Goal: Use online tool/utility: Utilize a website feature to perform a specific function

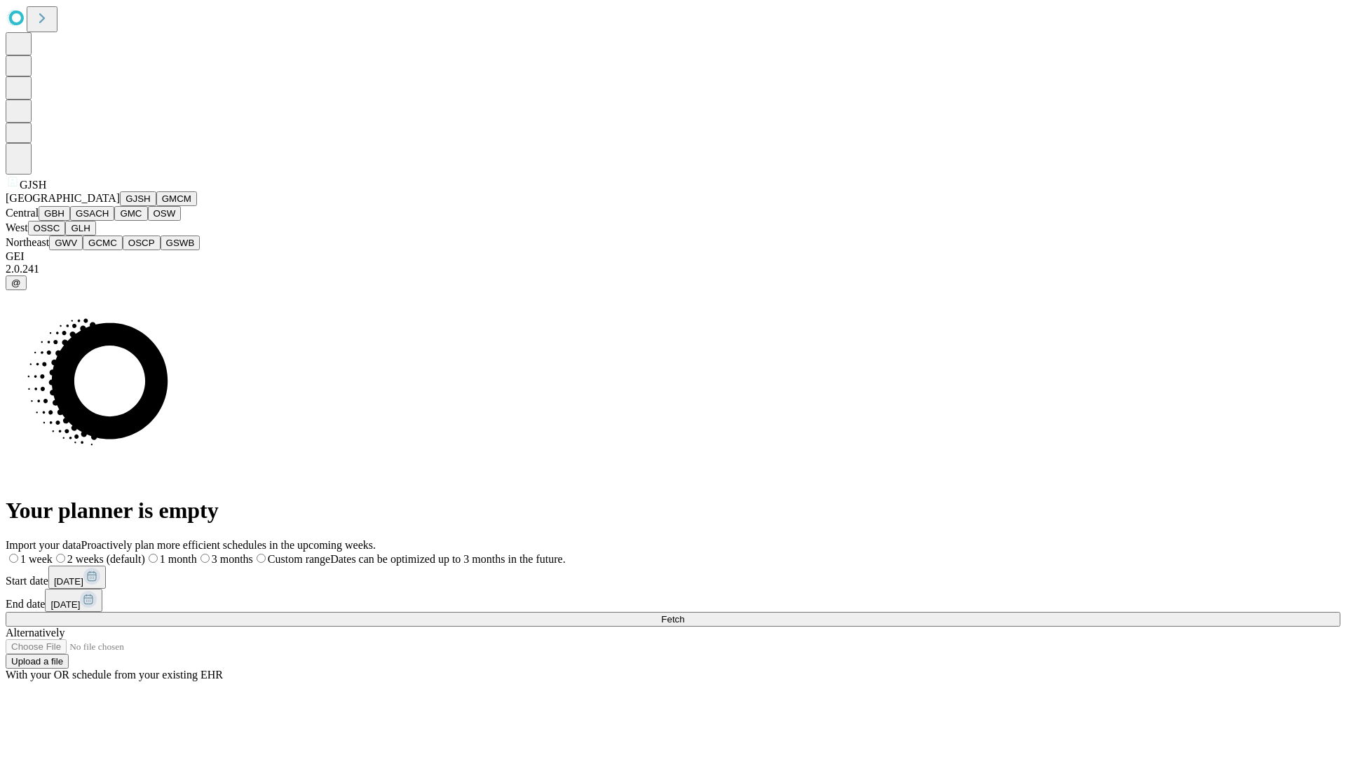
click at [120, 206] on button "GJSH" at bounding box center [138, 198] width 36 height 15
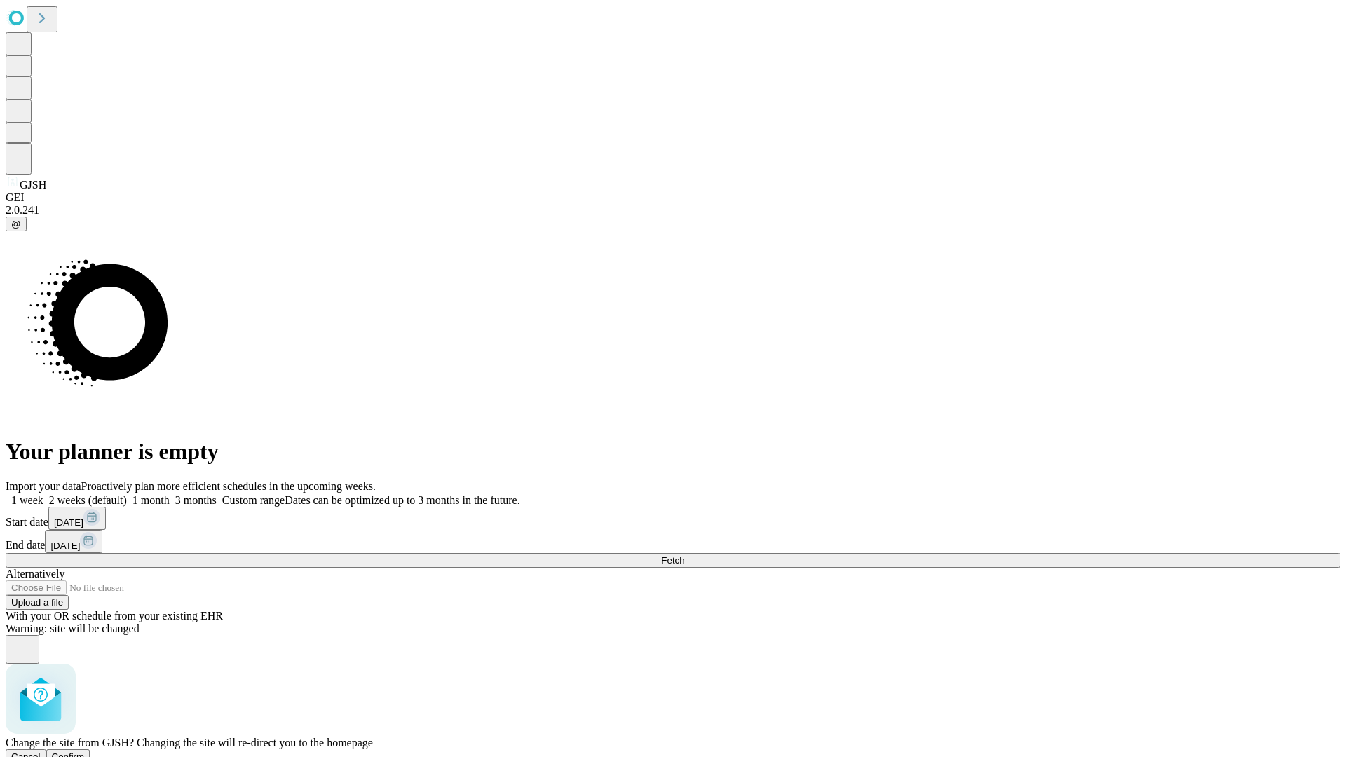
click at [85, 751] on span "Confirm" at bounding box center [68, 756] width 33 height 11
click at [127, 494] on label "2 weeks (default)" at bounding box center [84, 500] width 83 height 12
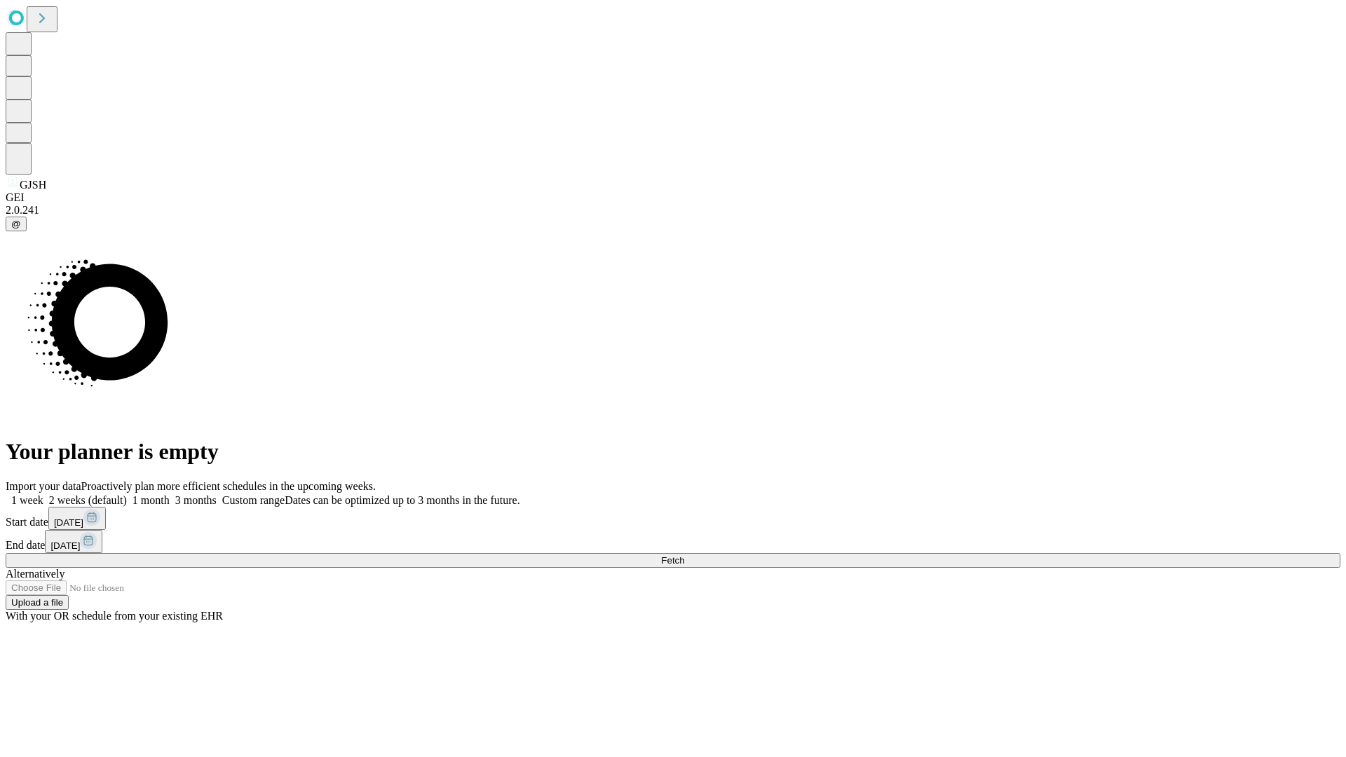
click at [684, 555] on span "Fetch" at bounding box center [672, 560] width 23 height 11
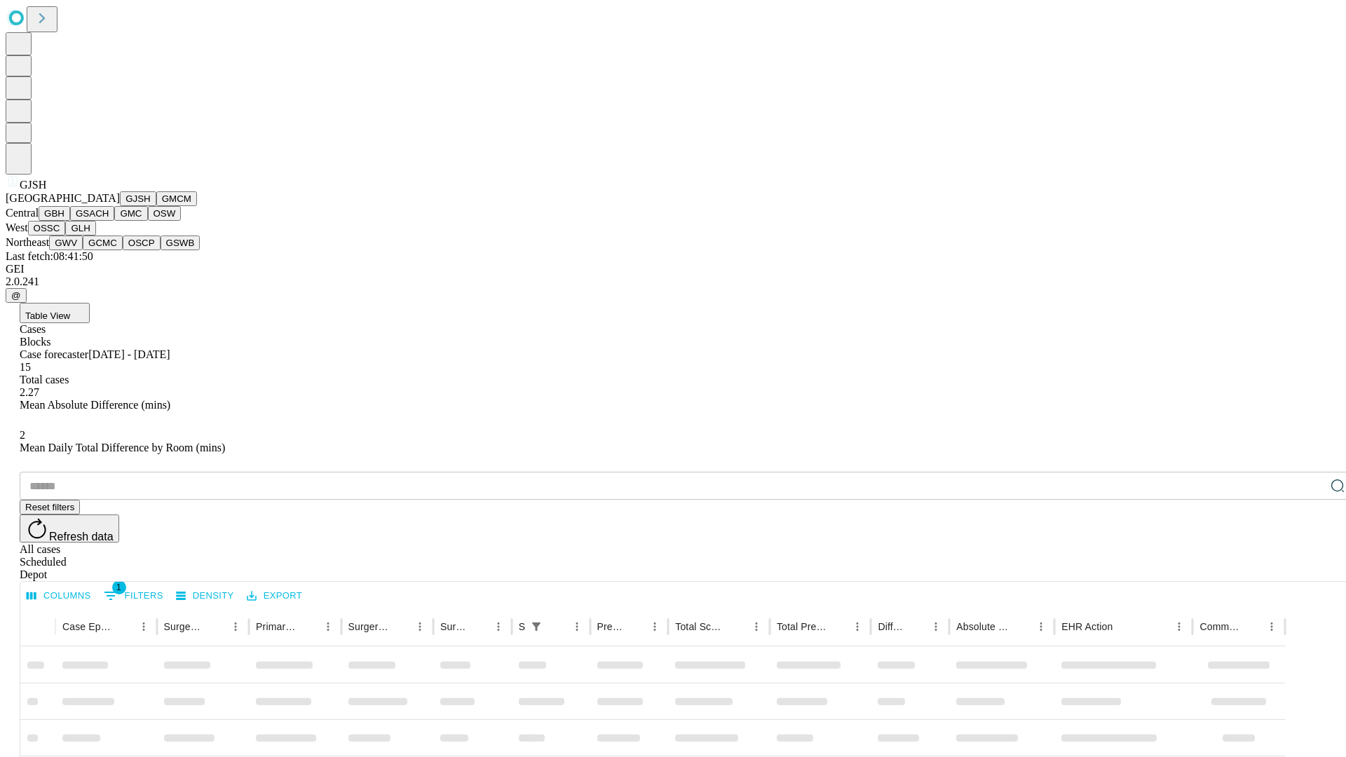
click at [156, 206] on button "GMCM" at bounding box center [176, 198] width 41 height 15
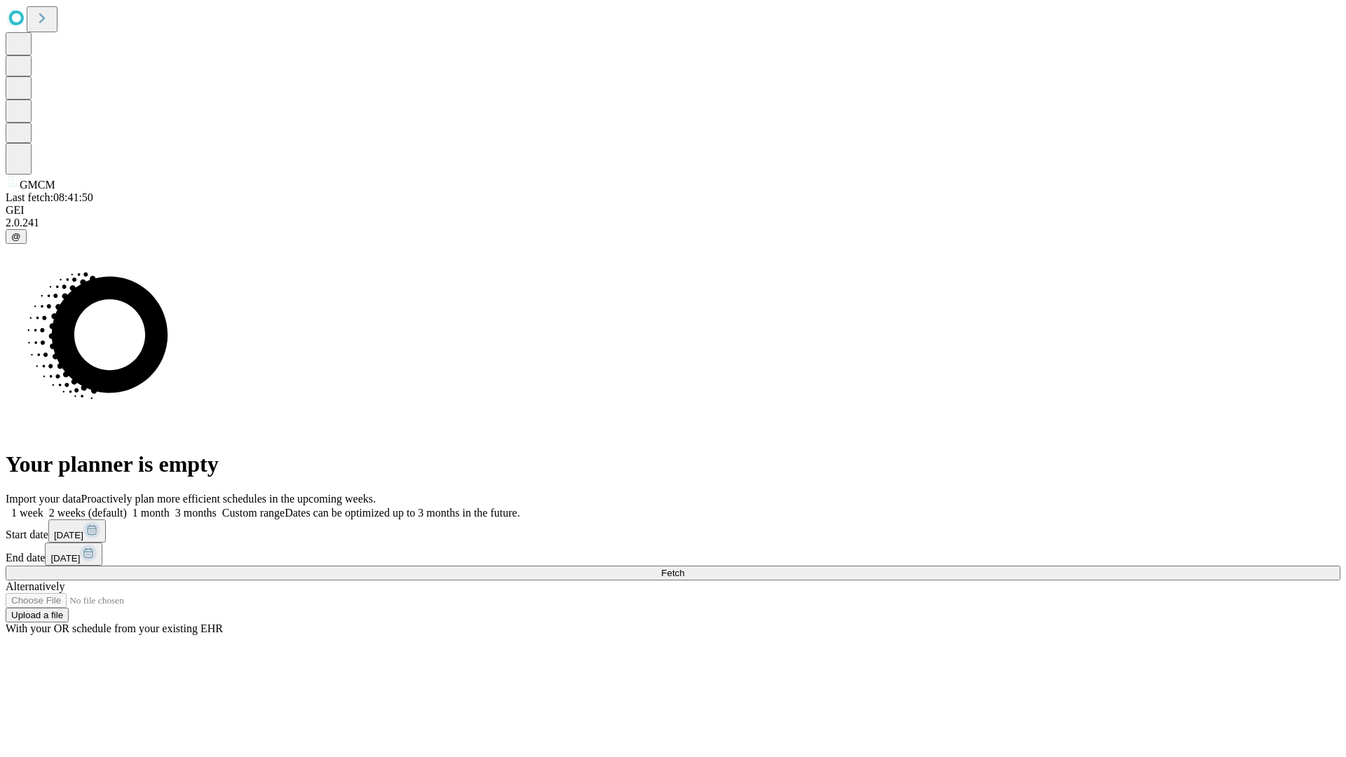
click at [127, 507] on label "2 weeks (default)" at bounding box center [84, 513] width 83 height 12
click at [684, 568] on span "Fetch" at bounding box center [672, 573] width 23 height 11
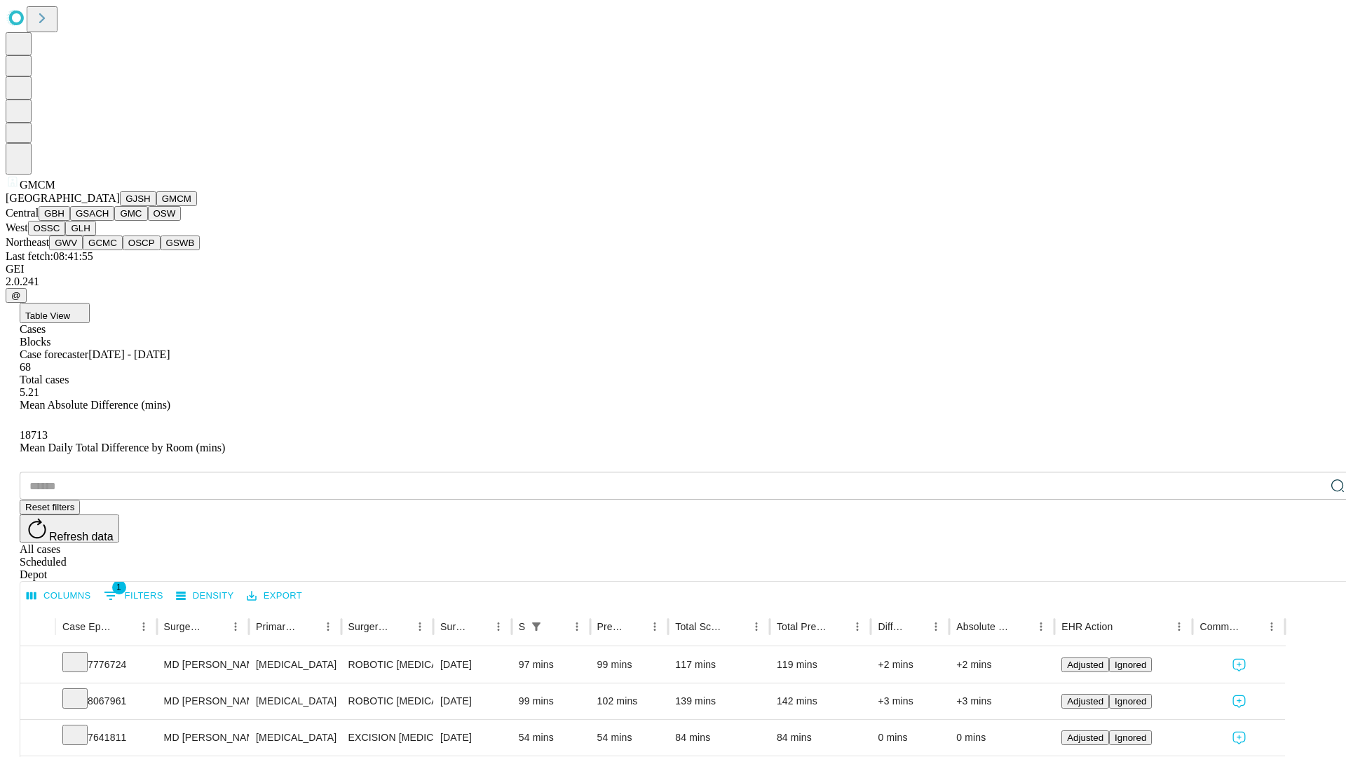
click at [70, 221] on button "GBH" at bounding box center [55, 213] width 32 height 15
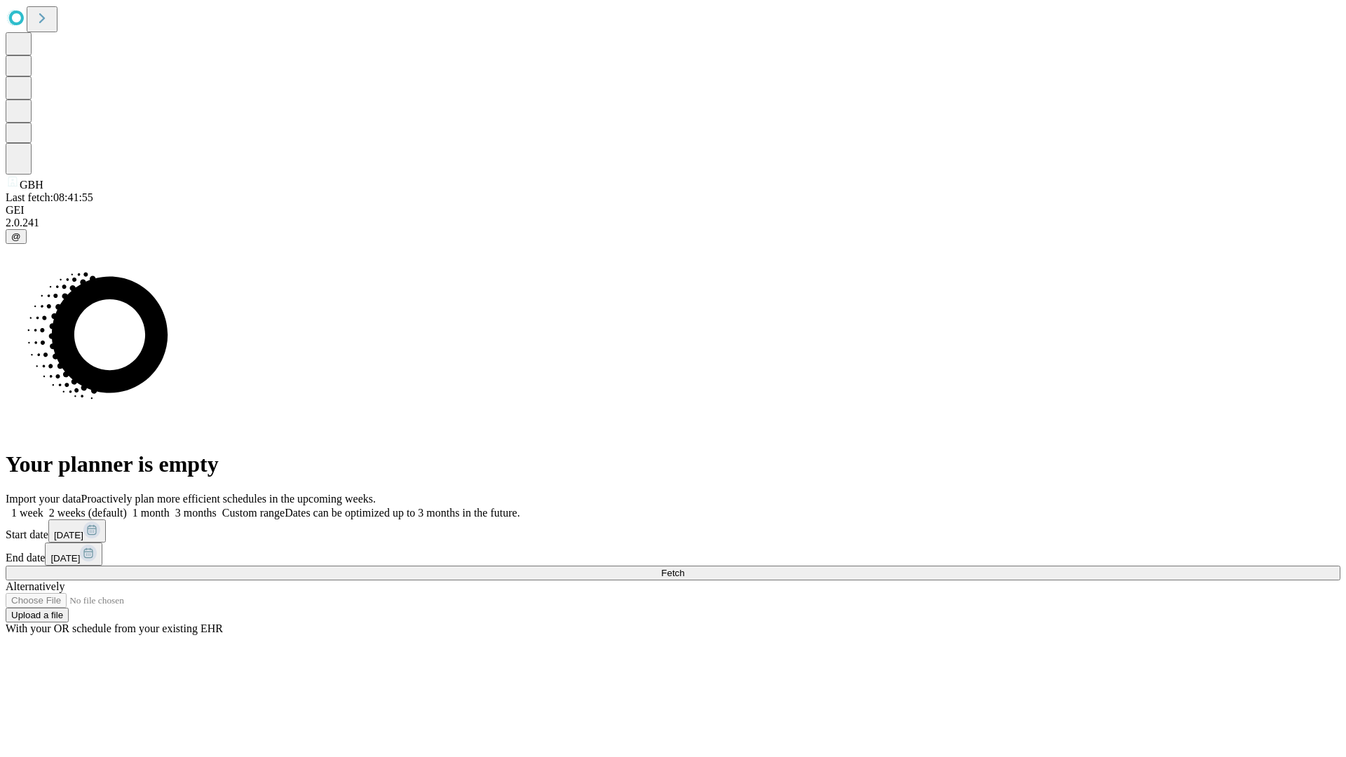
click at [127, 507] on label "2 weeks (default)" at bounding box center [84, 513] width 83 height 12
click at [684, 568] on span "Fetch" at bounding box center [672, 573] width 23 height 11
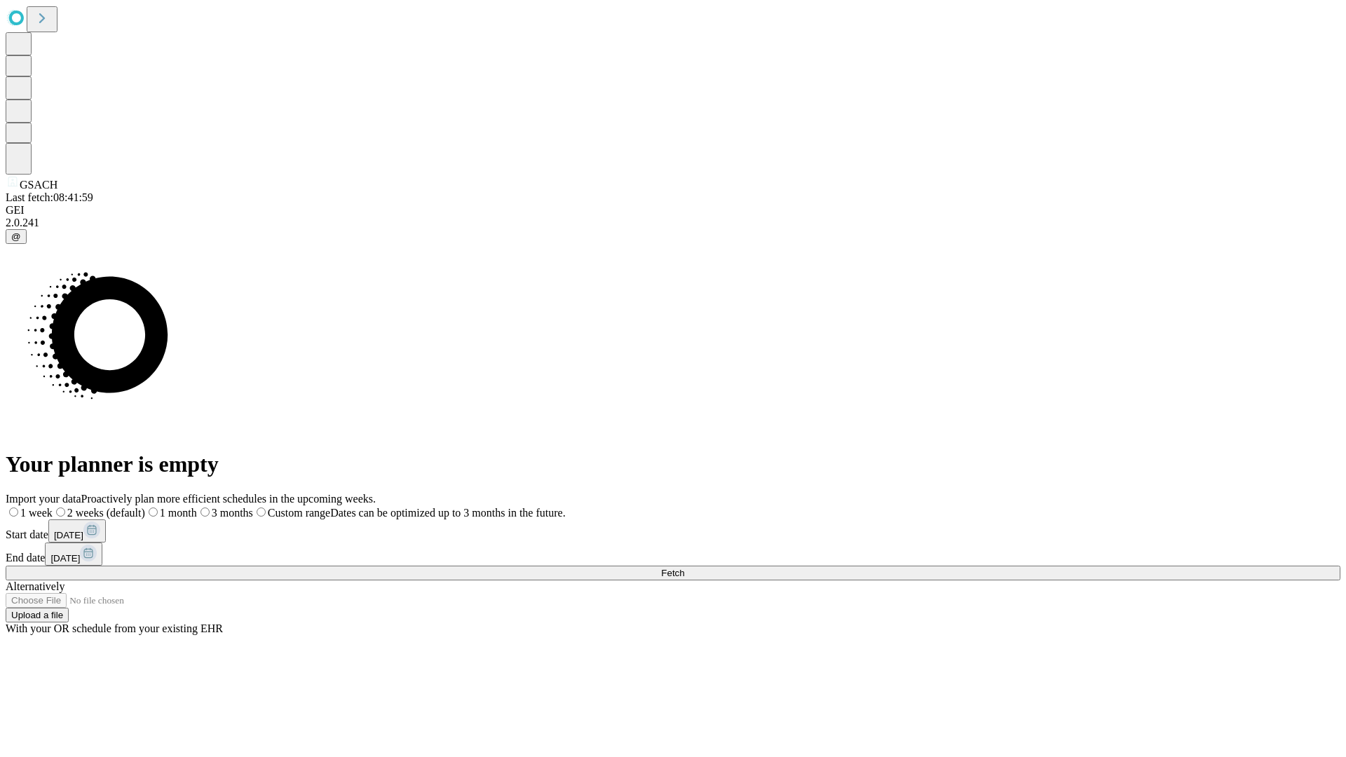
click at [684, 568] on span "Fetch" at bounding box center [672, 573] width 23 height 11
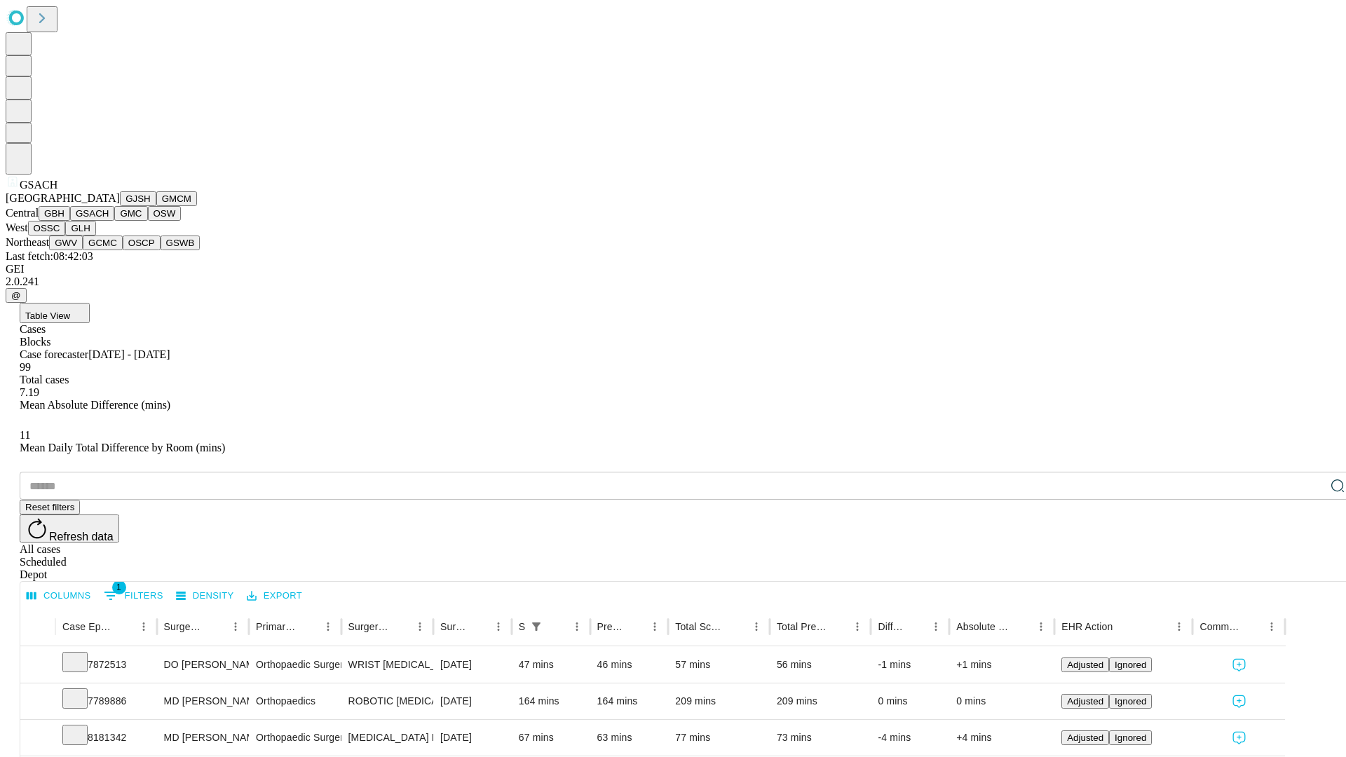
click at [114, 221] on button "GMC" at bounding box center [130, 213] width 33 height 15
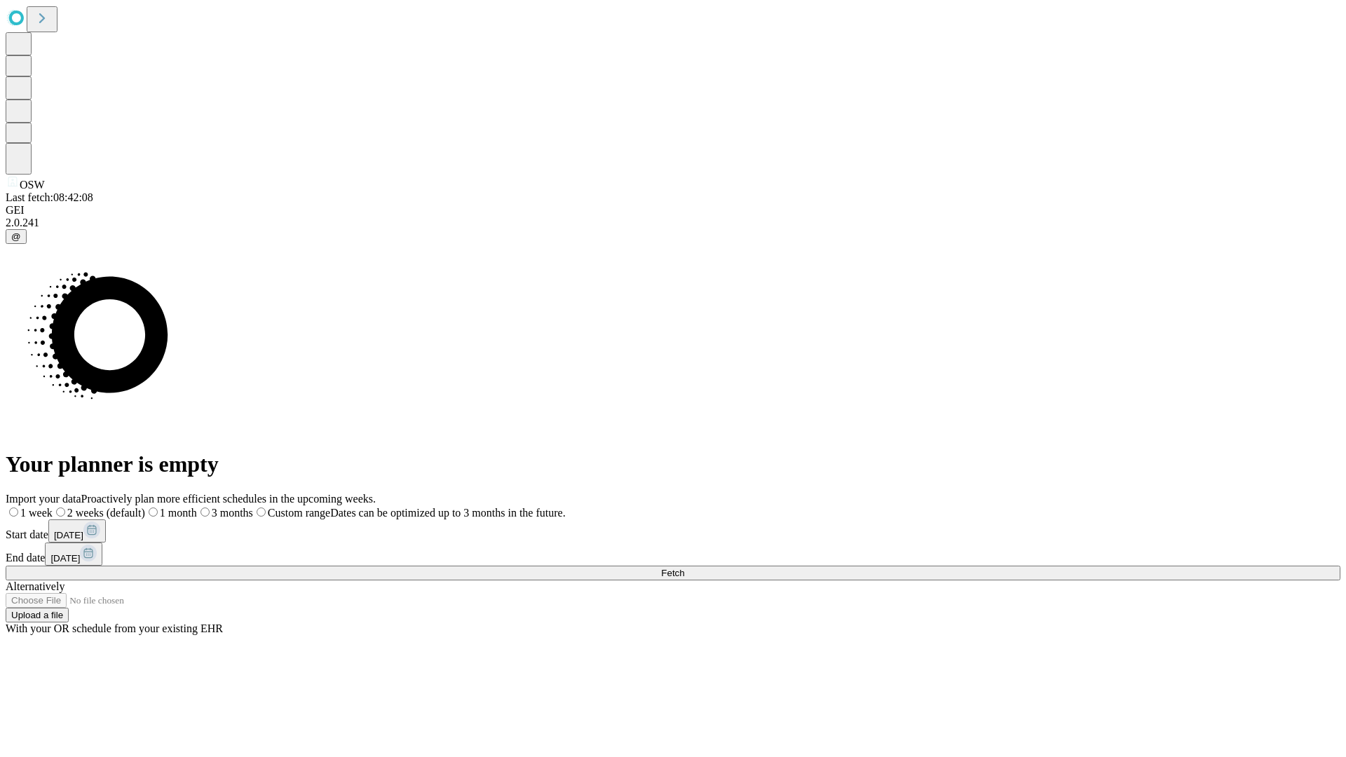
click at [145, 507] on label "2 weeks (default)" at bounding box center [99, 513] width 93 height 12
click at [684, 568] on span "Fetch" at bounding box center [672, 573] width 23 height 11
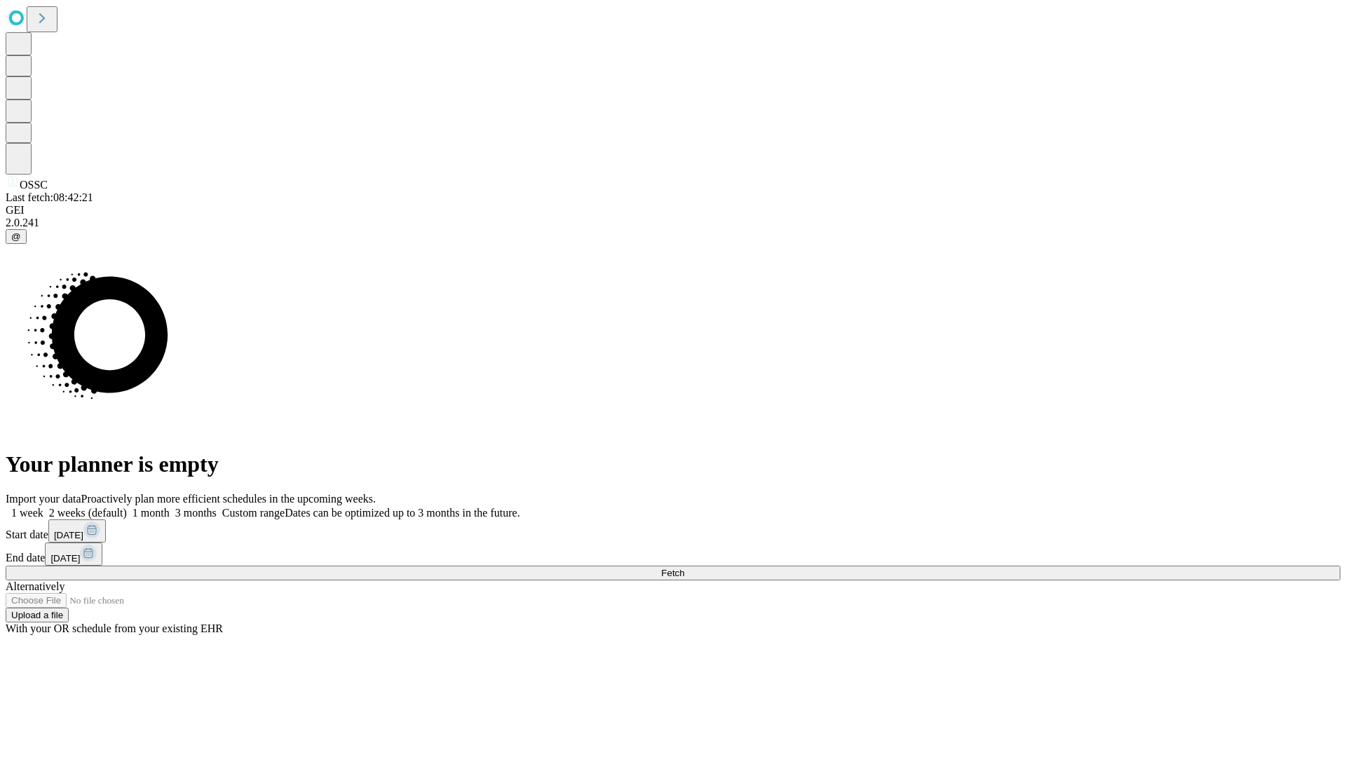
click at [127, 507] on label "2 weeks (default)" at bounding box center [84, 513] width 83 height 12
click at [684, 568] on span "Fetch" at bounding box center [672, 573] width 23 height 11
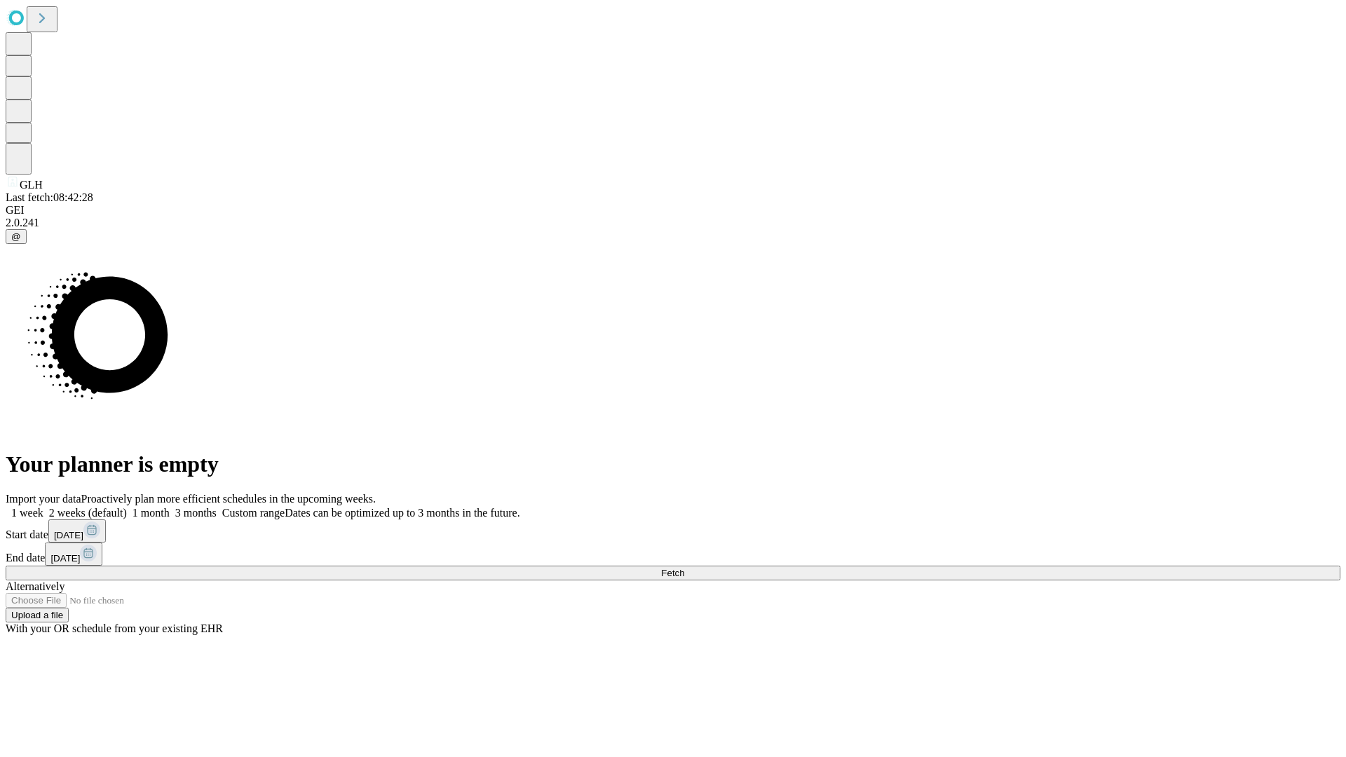
click at [127, 507] on label "2 weeks (default)" at bounding box center [84, 513] width 83 height 12
click at [684, 568] on span "Fetch" at bounding box center [672, 573] width 23 height 11
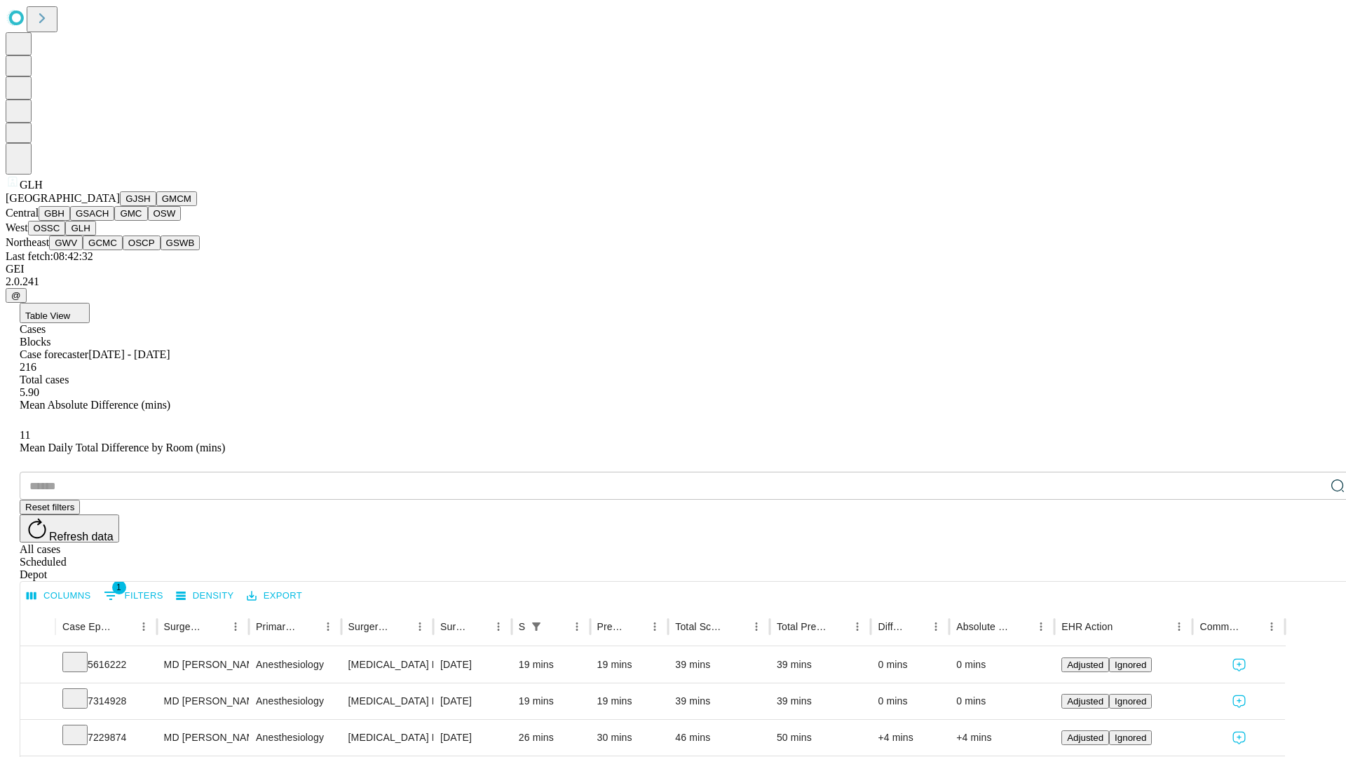
click at [83, 250] on button "GWV" at bounding box center [66, 242] width 34 height 15
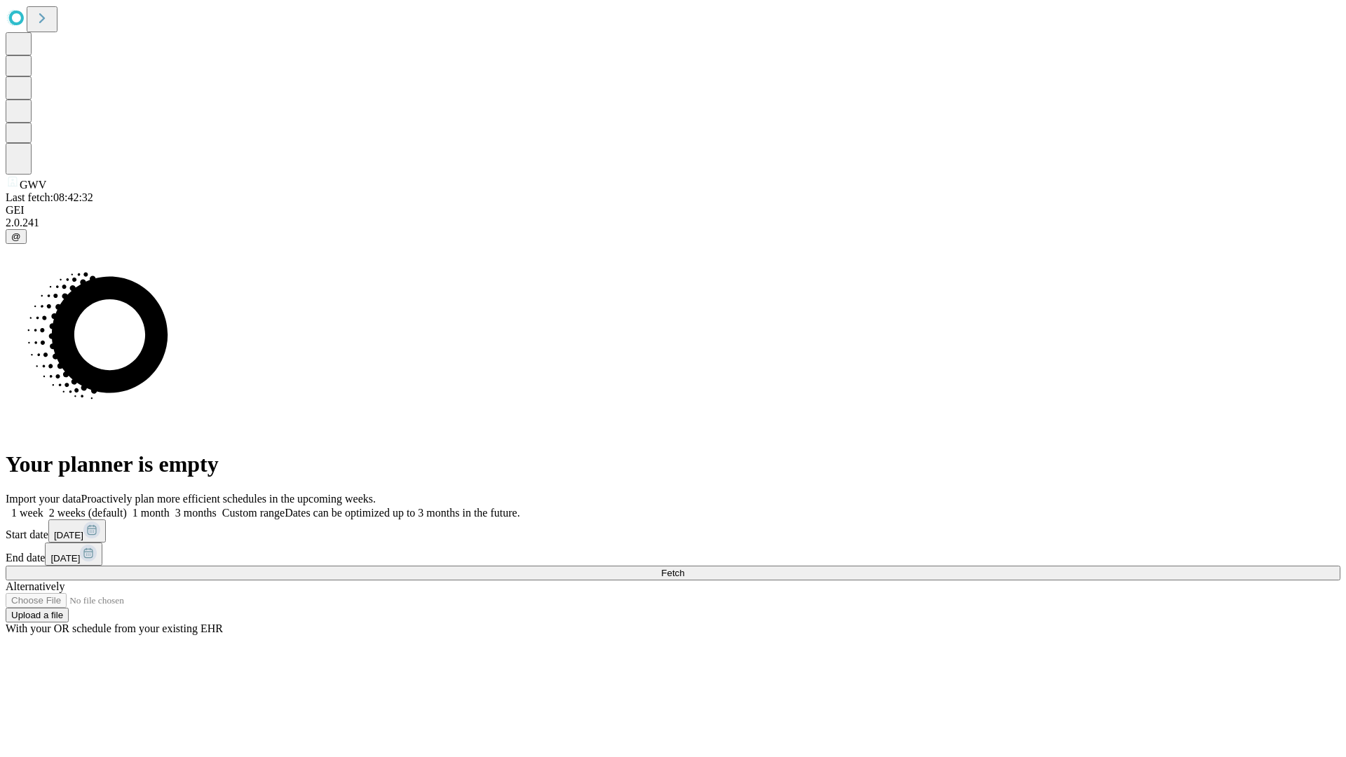
click at [127, 507] on label "2 weeks (default)" at bounding box center [84, 513] width 83 height 12
click at [684, 568] on span "Fetch" at bounding box center [672, 573] width 23 height 11
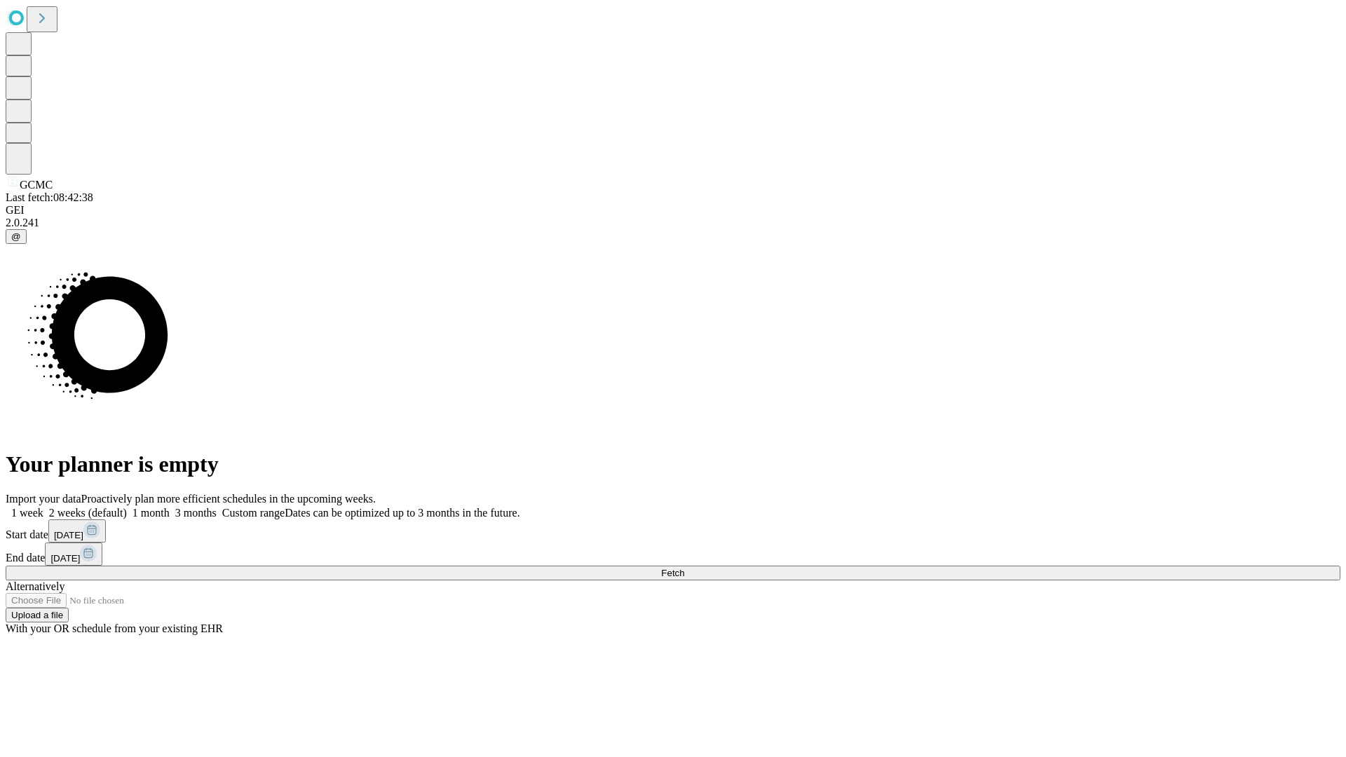
click at [127, 507] on label "2 weeks (default)" at bounding box center [84, 513] width 83 height 12
click at [684, 568] on span "Fetch" at bounding box center [672, 573] width 23 height 11
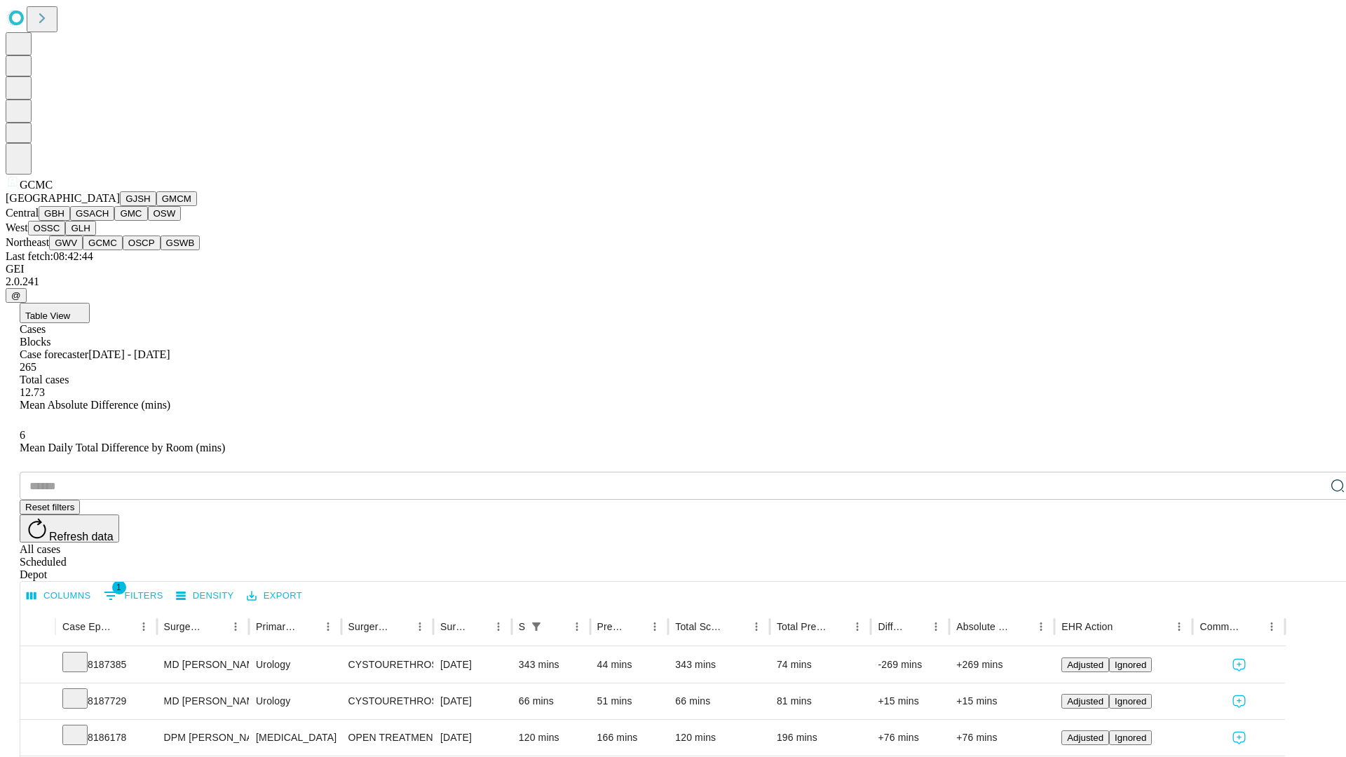
click at [123, 250] on button "OSCP" at bounding box center [142, 242] width 38 height 15
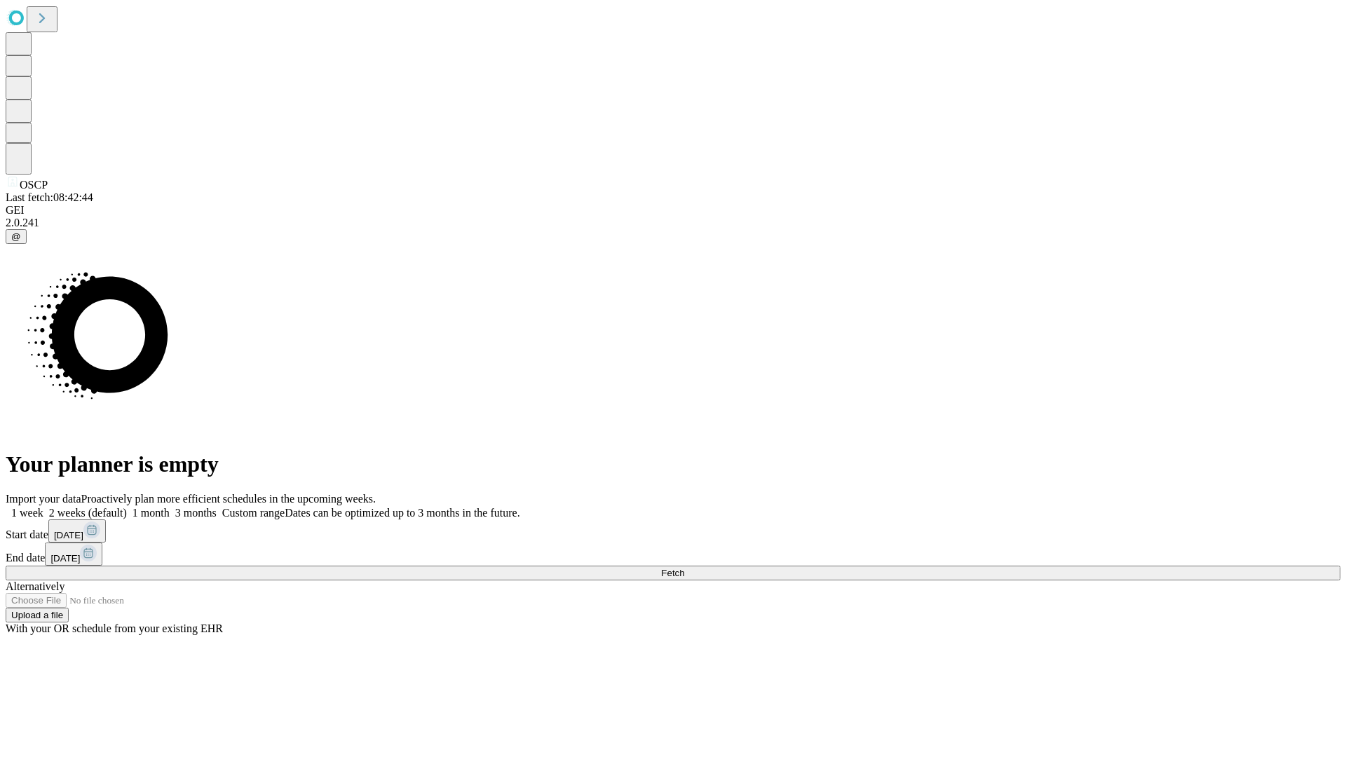
click at [127, 507] on label "2 weeks (default)" at bounding box center [84, 513] width 83 height 12
click at [684, 568] on span "Fetch" at bounding box center [672, 573] width 23 height 11
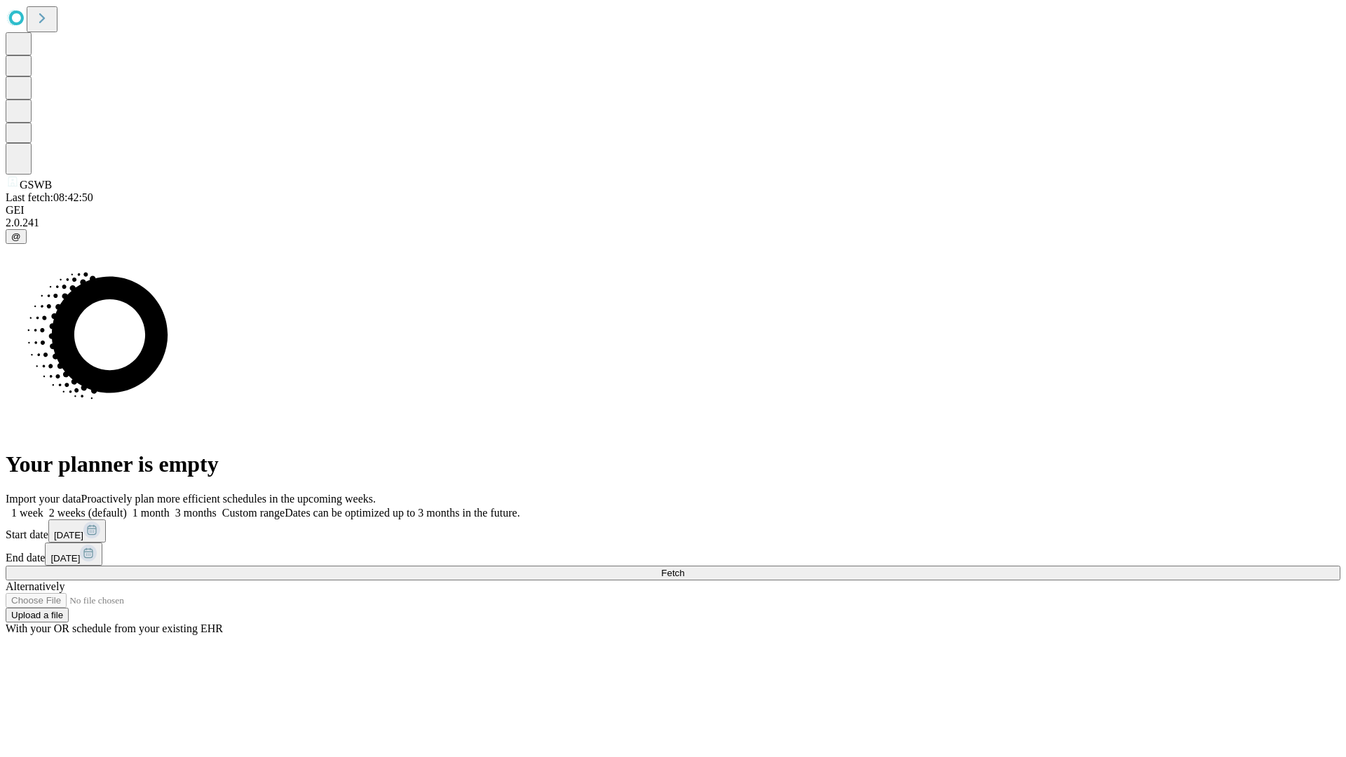
click at [127, 507] on label "2 weeks (default)" at bounding box center [84, 513] width 83 height 12
click at [684, 568] on span "Fetch" at bounding box center [672, 573] width 23 height 11
